Goal: Find specific page/section: Find specific page/section

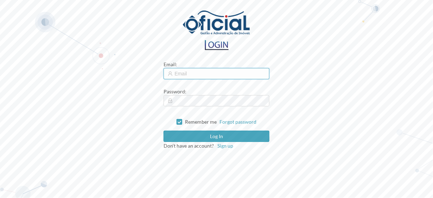
click at [183, 74] on input "text" at bounding box center [215, 73] width 105 height 11
type input "[EMAIL_ADDRESS][DOMAIN_NAME]"
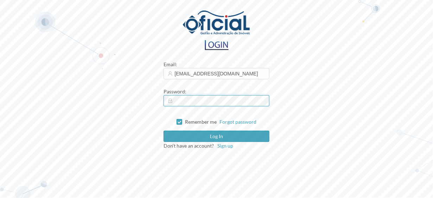
click at [163, 130] on button "Log in" at bounding box center [215, 135] width 105 height 11
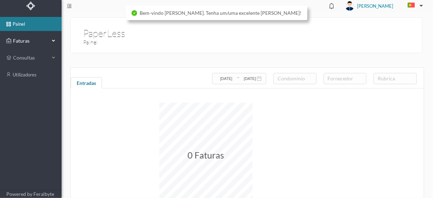
click at [27, 41] on span "Faturas" at bounding box center [30, 40] width 39 height 7
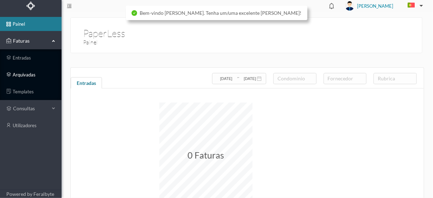
click at [20, 74] on link "arquivadas" at bounding box center [31, 74] width 62 height 14
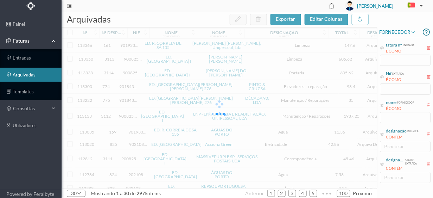
scroll to position [66, 0]
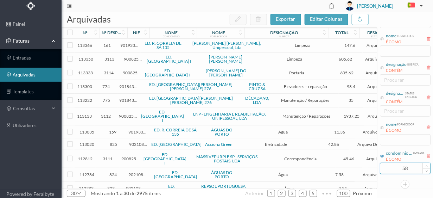
drag, startPoint x: 396, startPoint y: 169, endPoint x: 413, endPoint y: 164, distance: 18.1
click at [413, 164] on input "58" at bounding box center [405, 168] width 50 height 11
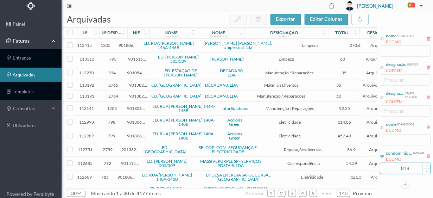
type input "818"
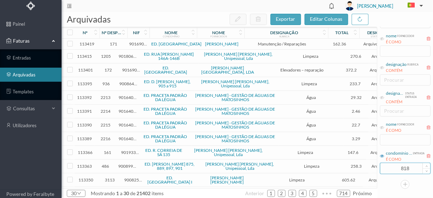
click at [414, 169] on input "818" at bounding box center [405, 168] width 50 height 11
click at [418, 183] on div at bounding box center [405, 184] width 52 height 9
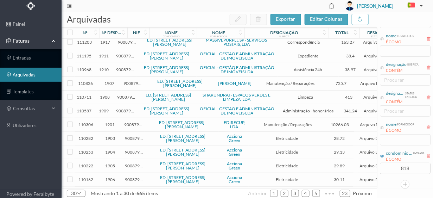
scroll to position [0, 0]
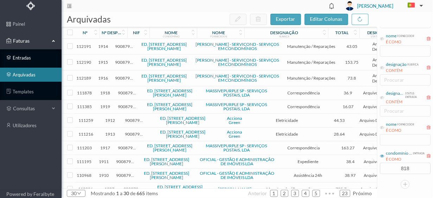
click at [24, 57] on link "entradas" at bounding box center [31, 58] width 62 height 14
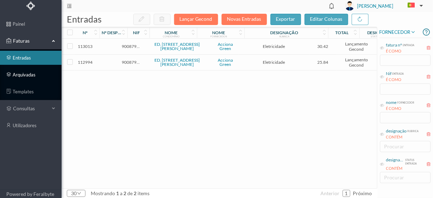
click at [30, 75] on link "arquivadas" at bounding box center [31, 74] width 62 height 14
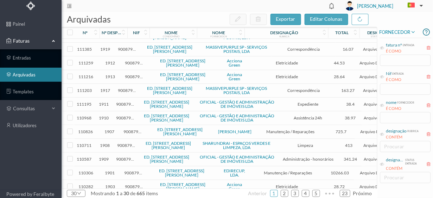
scroll to position [141, 0]
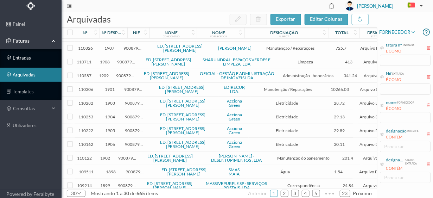
click at [29, 59] on link "entradas" at bounding box center [31, 58] width 62 height 14
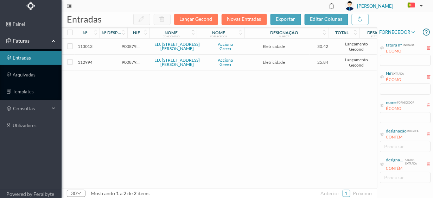
click at [235, 123] on div "113013 900879025 ED. [STREET_ADDRESS][PERSON_NAME] Eletricidade 30.42 Lançament…" at bounding box center [219, 113] width 315 height 149
click at [79, 128] on div "113013 900879025 ED. [STREET_ADDRESS][PERSON_NAME] Eletricidade 30.42 Lançament…" at bounding box center [219, 113] width 315 height 149
